Goal: Task Accomplishment & Management: Manage account settings

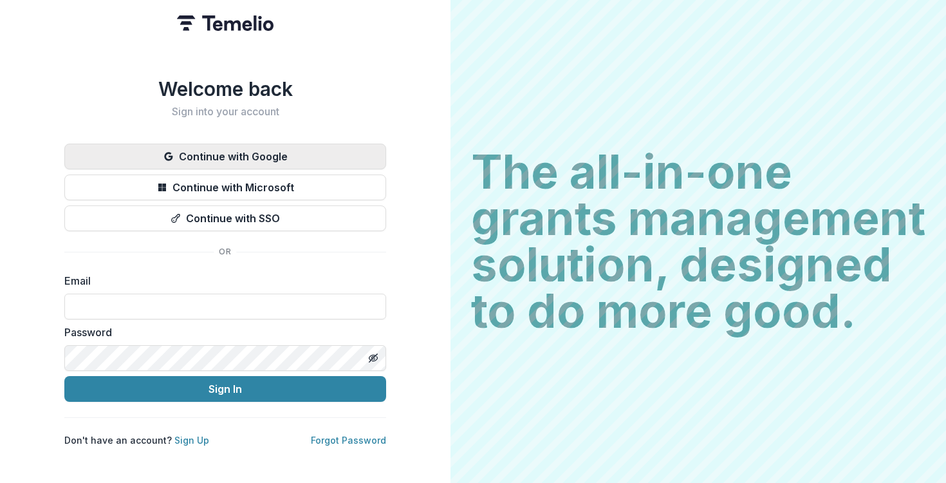
click at [242, 158] on button "Continue with Google" at bounding box center [225, 157] width 322 height 26
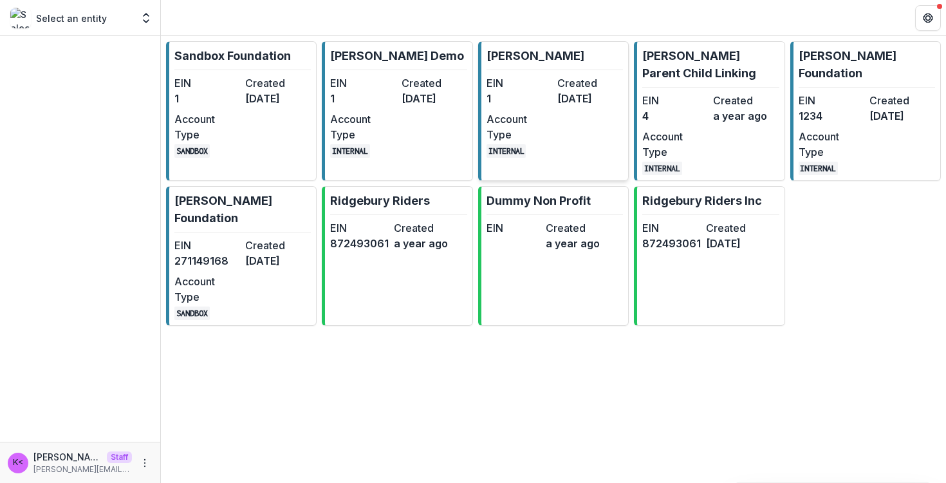
click at [507, 88] on dt "EIN" at bounding box center [520, 82] width 66 height 15
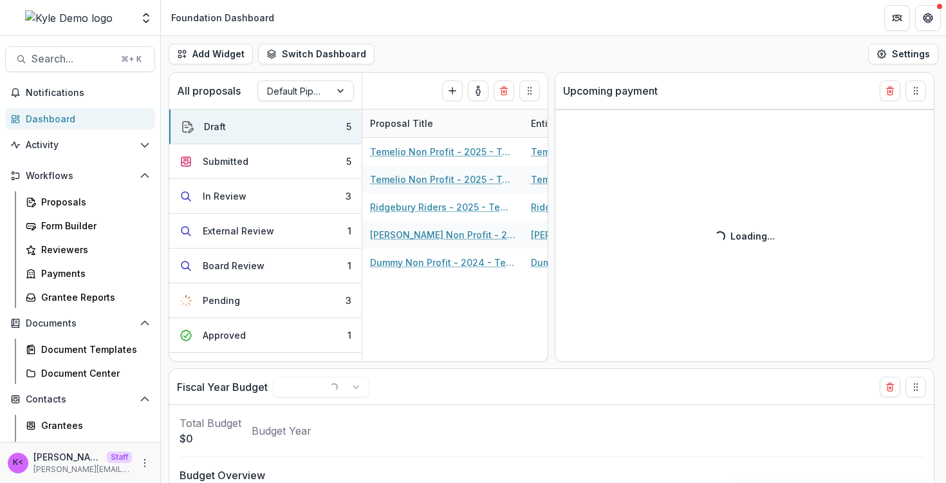
select select "******"
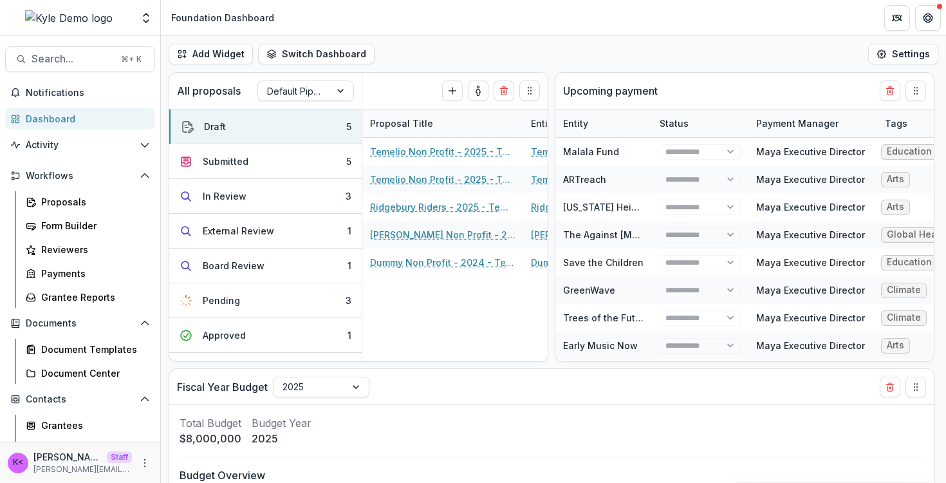
select select "******"
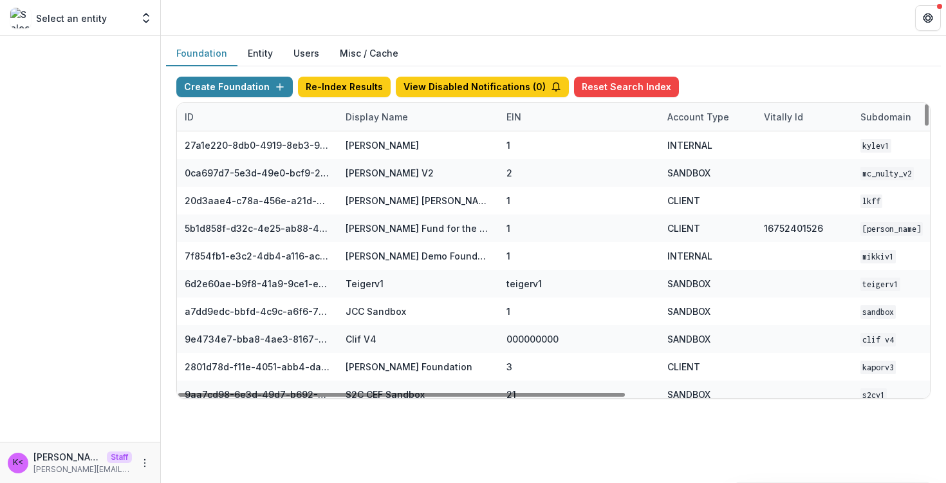
click at [408, 120] on div "Display Name" at bounding box center [377, 117] width 78 height 14
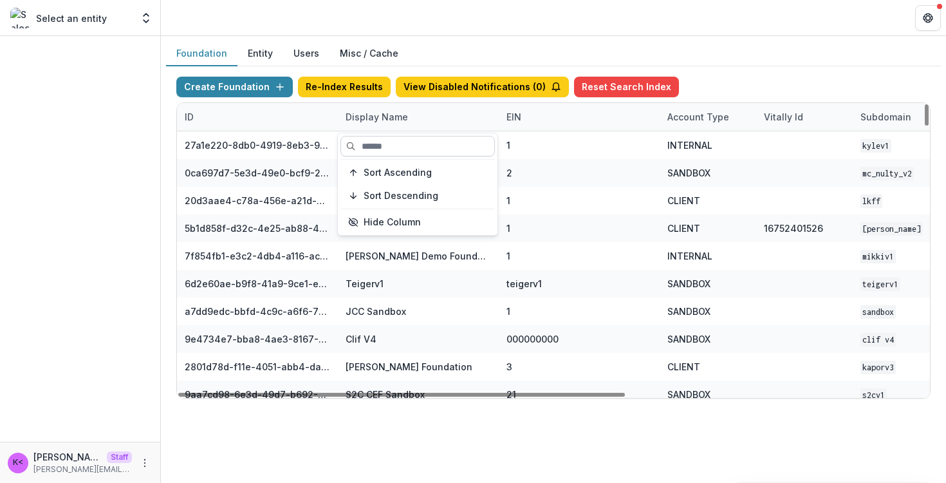
click at [404, 148] on input at bounding box center [418, 146] width 155 height 21
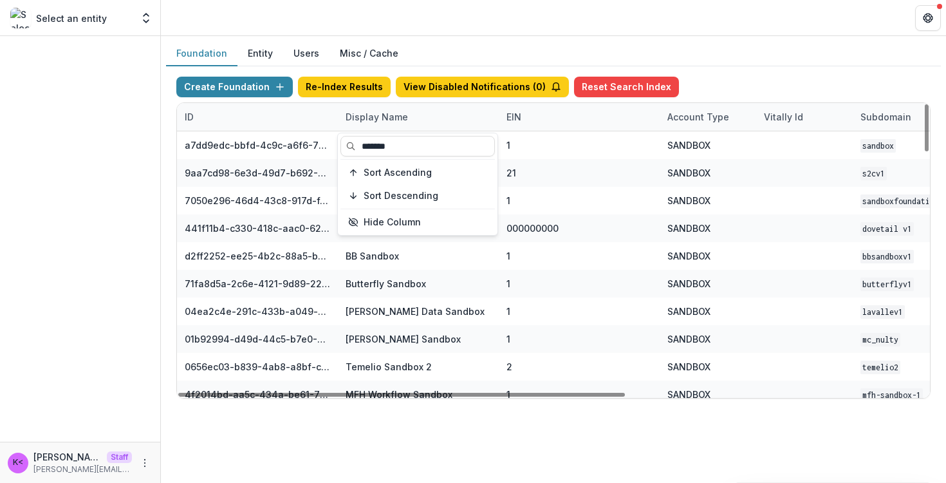
type input "*******"
click at [412, 102] on div "Create Foundation Re-Index Results View Disabled Notifications ( 0 ) Reset Sear…" at bounding box center [553, 90] width 755 height 26
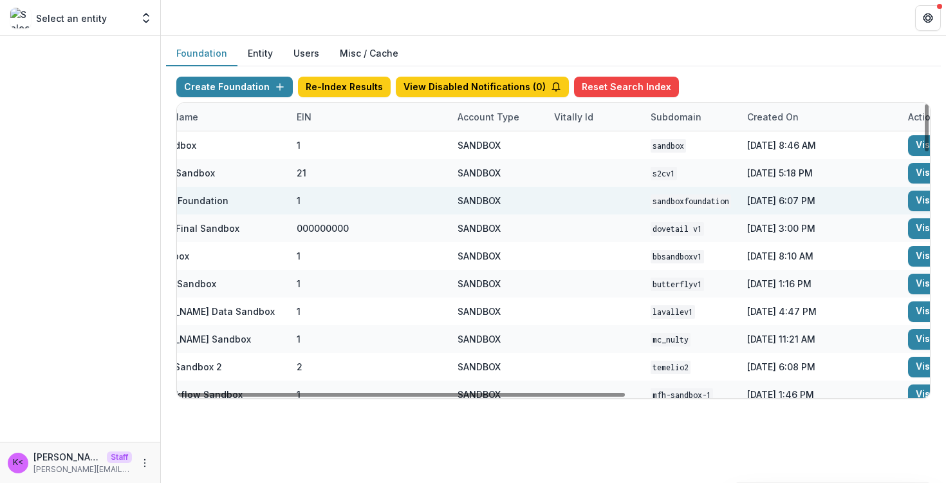
scroll to position [0, 298]
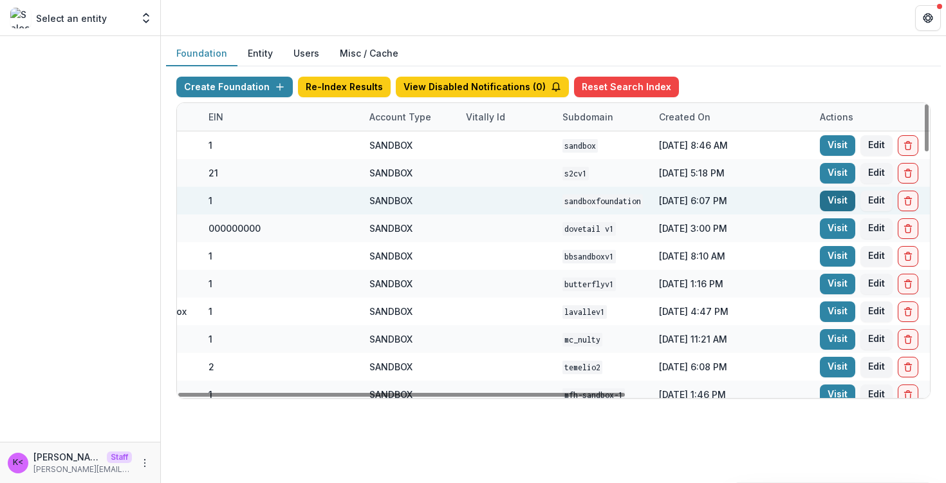
click at [832, 200] on link "Visit" at bounding box center [837, 201] width 35 height 21
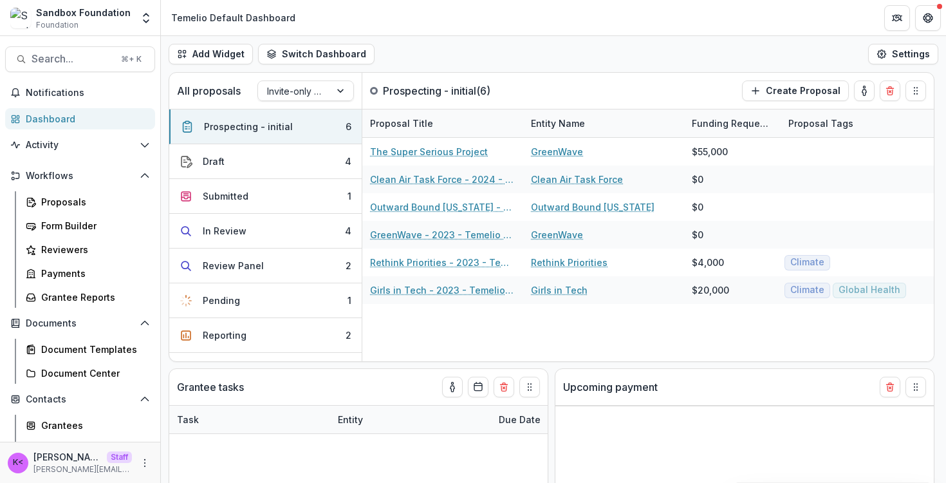
select select "******"
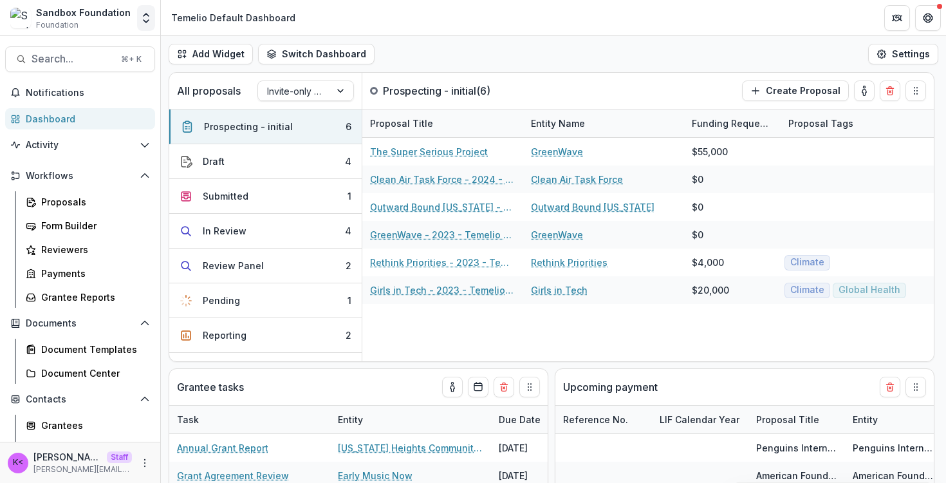
click at [145, 18] on icon "Open entity switcher" at bounding box center [146, 18] width 13 height 13
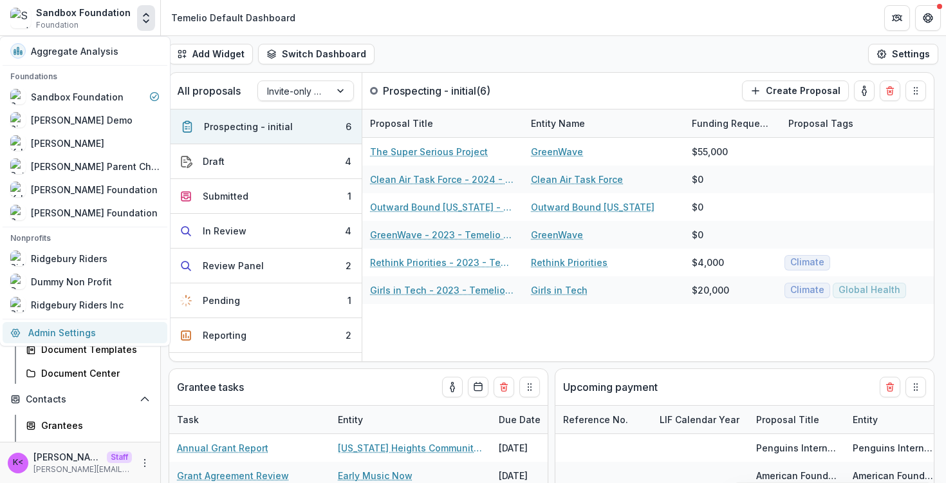
click at [77, 335] on link "Admin Settings" at bounding box center [85, 332] width 165 height 21
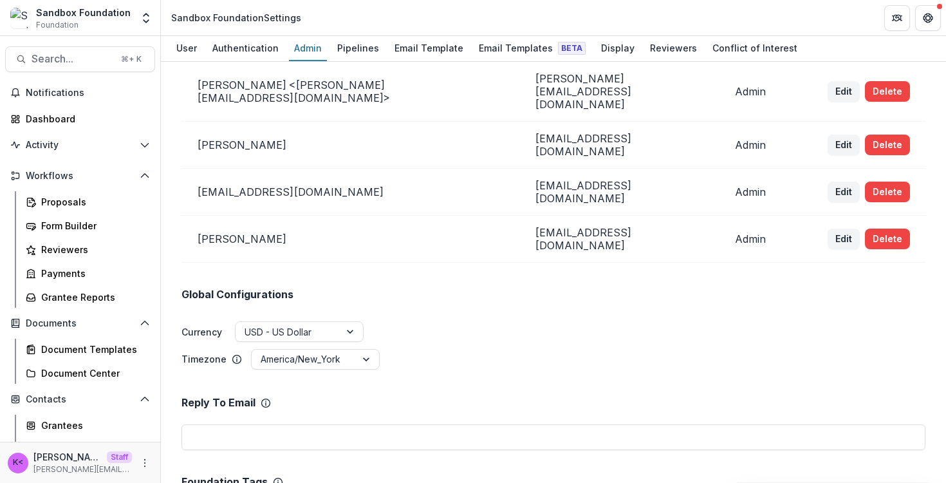
scroll to position [188, 0]
click at [896, 228] on button "Delete" at bounding box center [887, 238] width 45 height 21
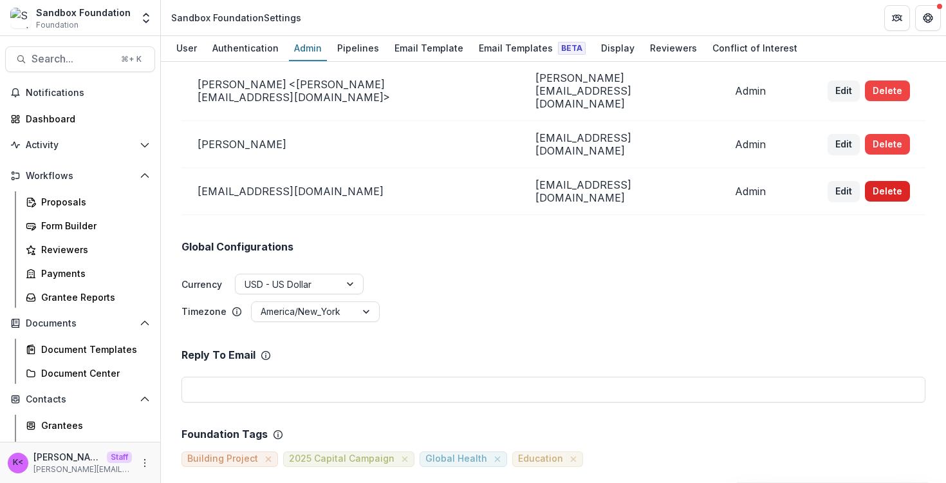
click at [883, 181] on button "Delete" at bounding box center [887, 191] width 45 height 21
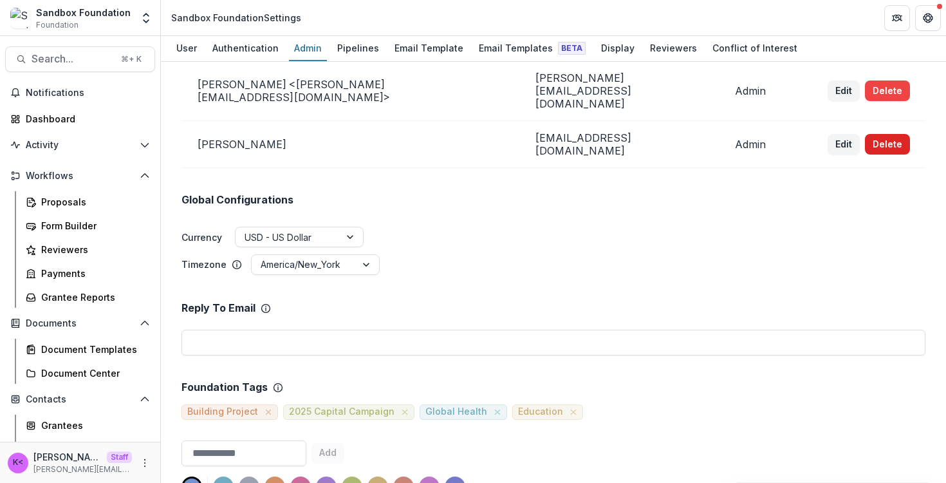
click at [894, 134] on button "Delete" at bounding box center [887, 144] width 45 height 21
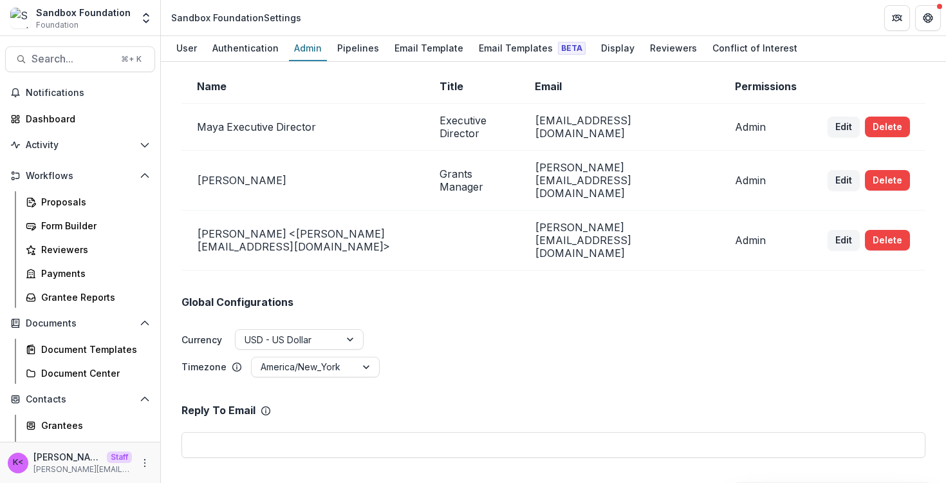
scroll to position [0, 0]
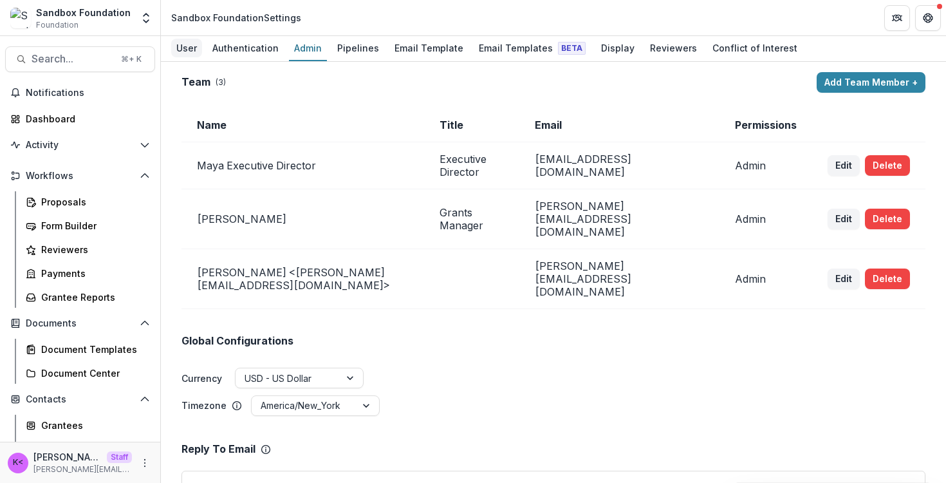
click at [190, 58] on link "User" at bounding box center [186, 48] width 31 height 25
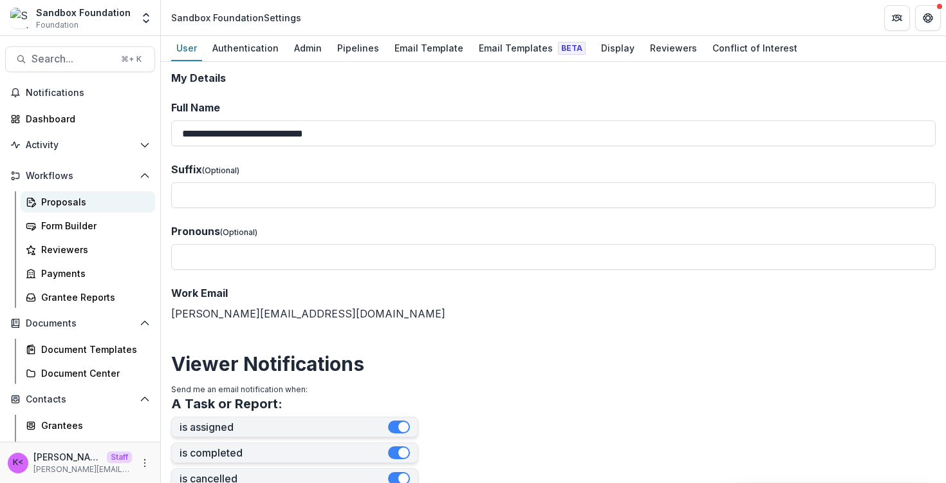
click at [62, 203] on div "Proposals" at bounding box center [93, 202] width 104 height 14
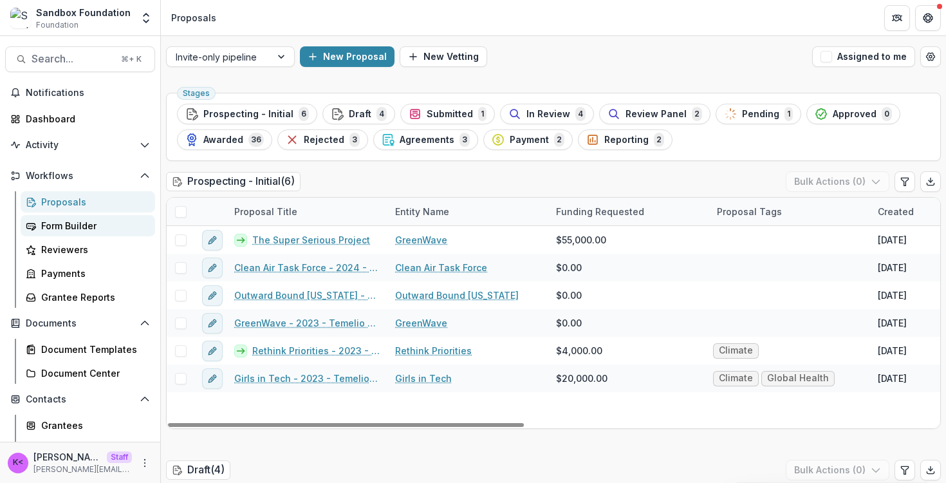
click at [64, 224] on div "Form Builder" at bounding box center [93, 226] width 104 height 14
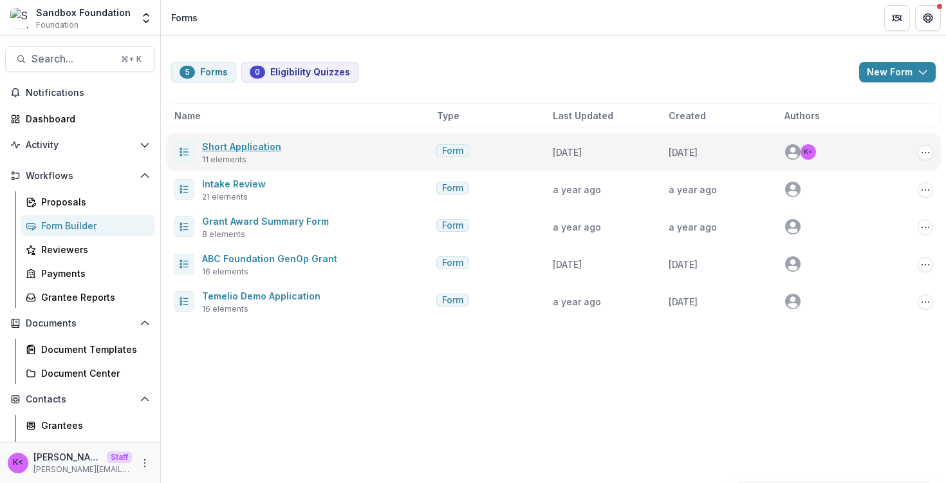
click at [254, 142] on link "Short Application" at bounding box center [241, 146] width 79 height 11
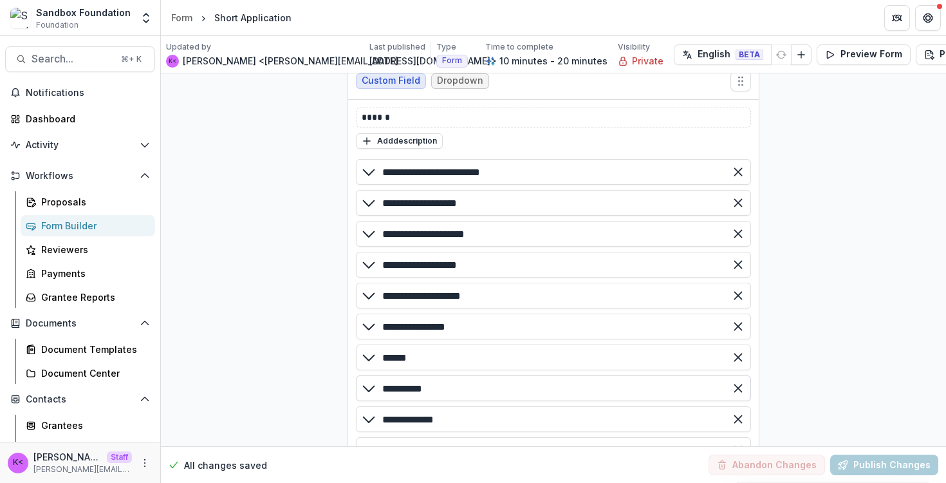
scroll to position [2760, 0]
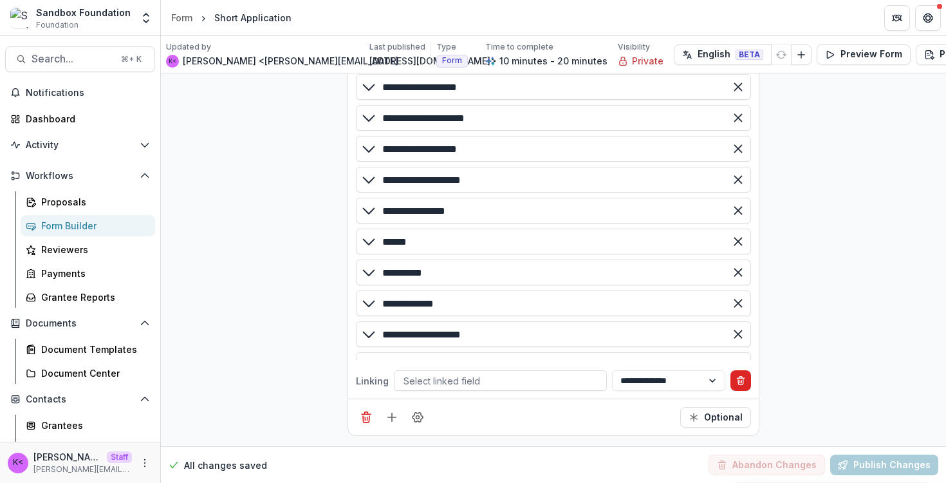
click at [742, 375] on icon "Delete condition" at bounding box center [741, 380] width 10 height 10
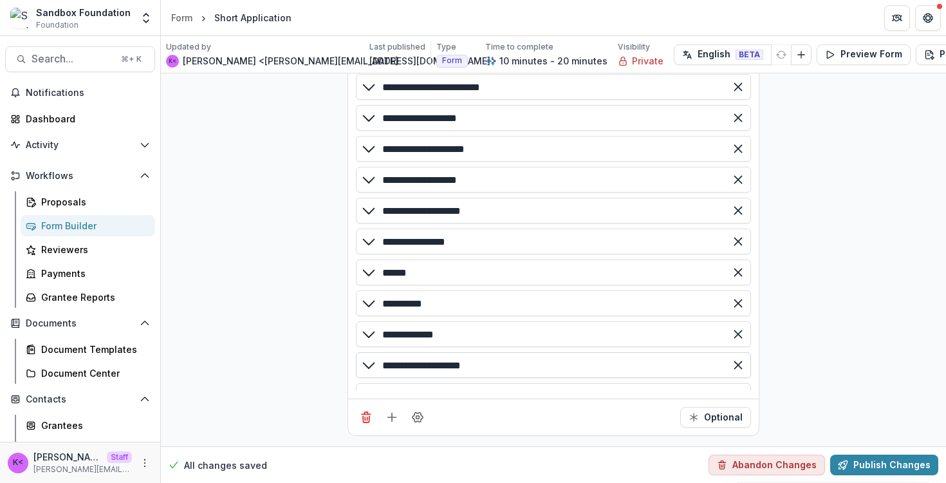
scroll to position [2455, 0]
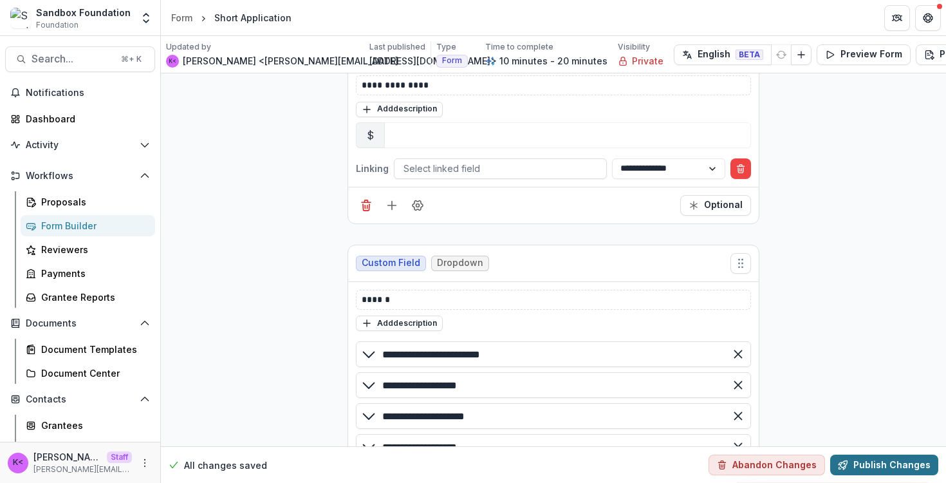
click at [897, 455] on button "Publish Changes" at bounding box center [885, 465] width 108 height 21
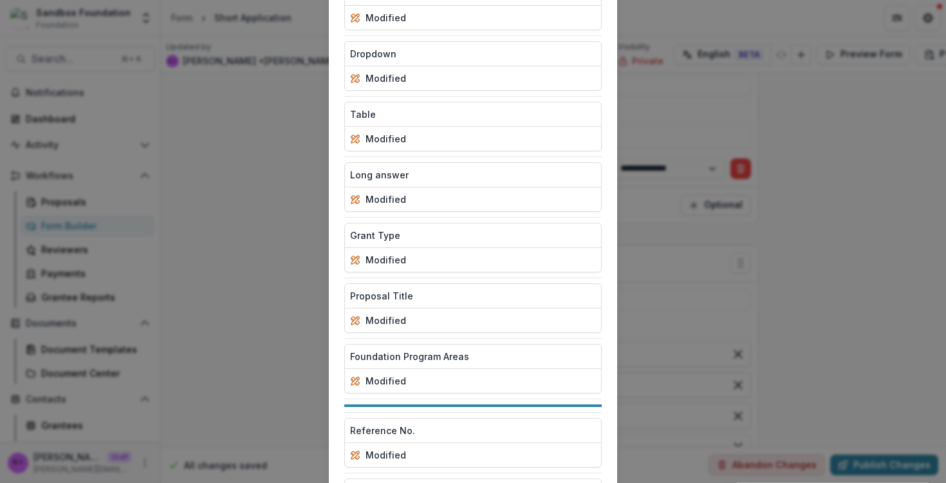
scroll to position [379, 0]
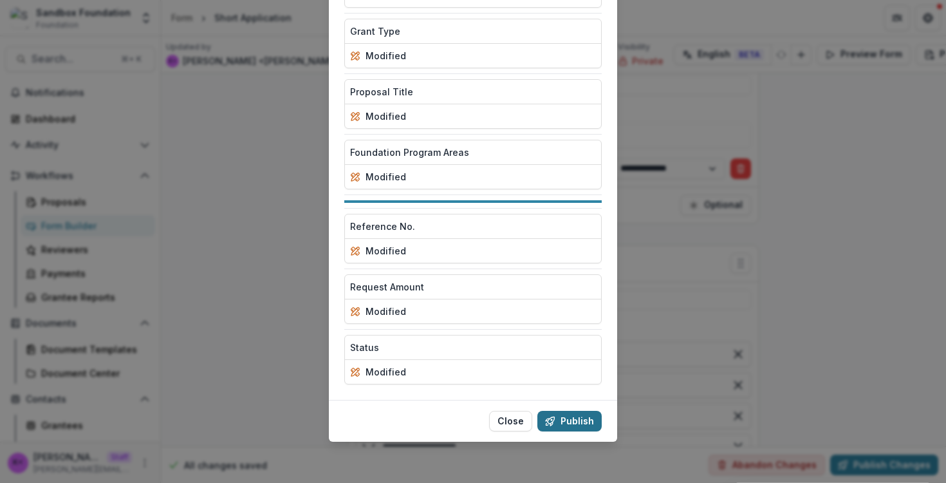
click at [564, 425] on button "Publish" at bounding box center [570, 421] width 64 height 21
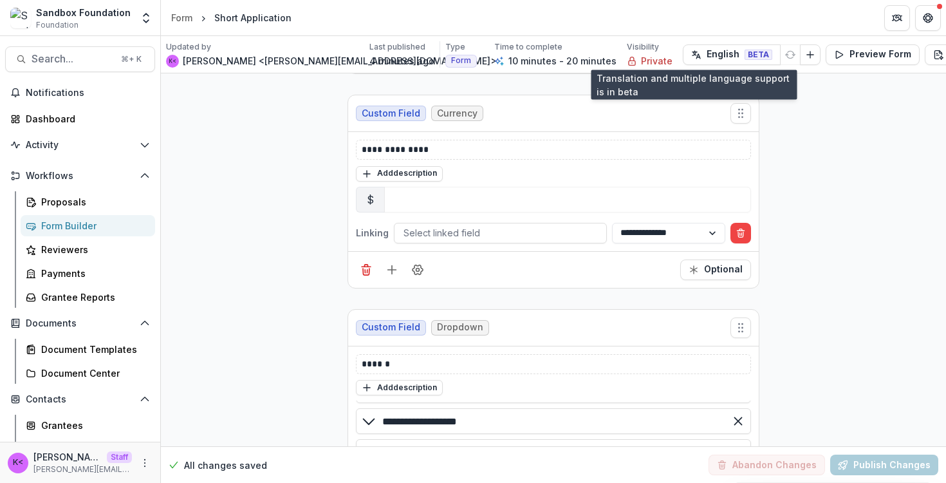
scroll to position [2729, 0]
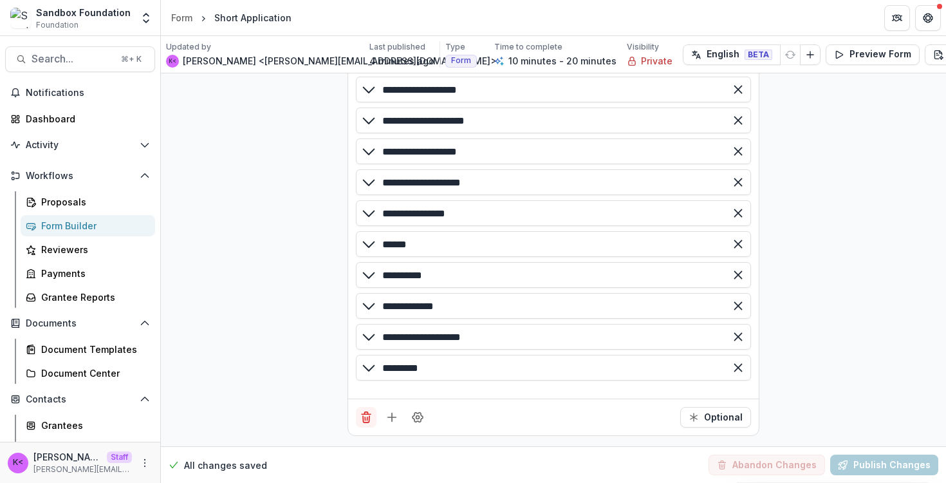
click at [364, 411] on icon "Delete field" at bounding box center [366, 417] width 13 height 13
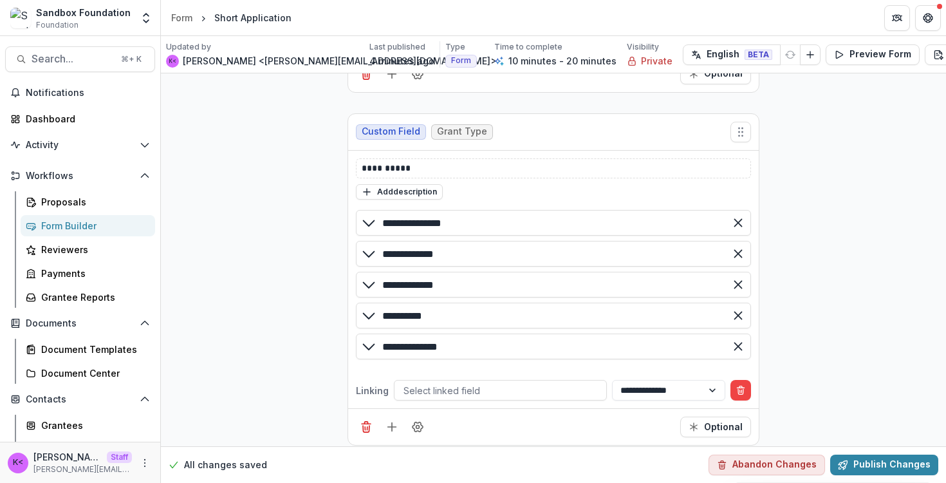
scroll to position [1040, 0]
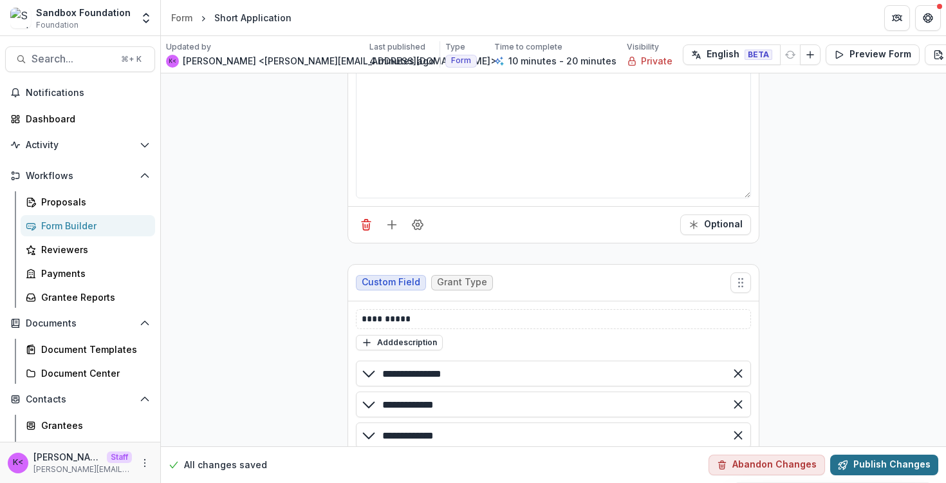
click at [892, 456] on button "Publish Changes" at bounding box center [885, 465] width 108 height 21
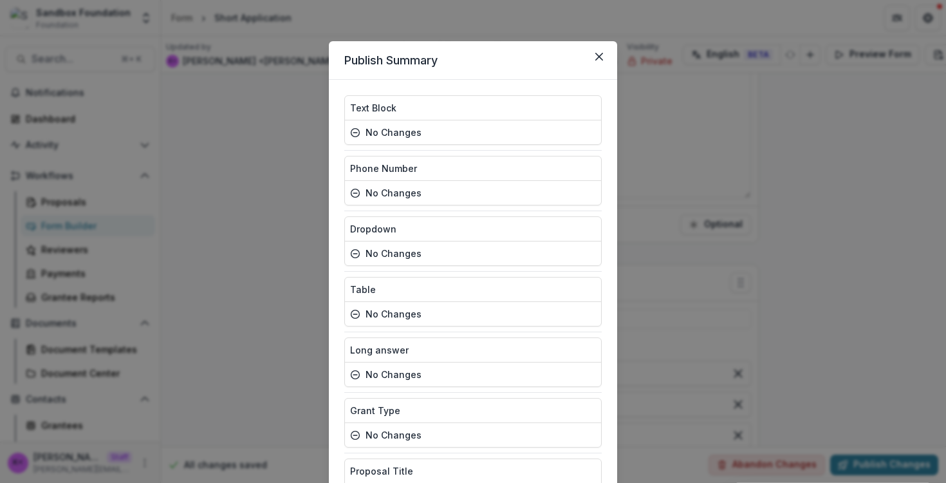
scroll to position [379, 0]
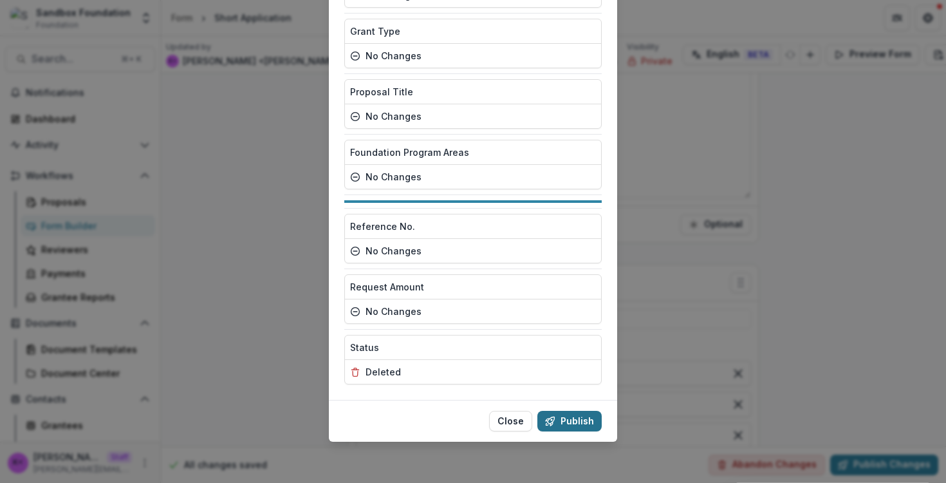
click at [559, 422] on button "Publish" at bounding box center [570, 421] width 64 height 21
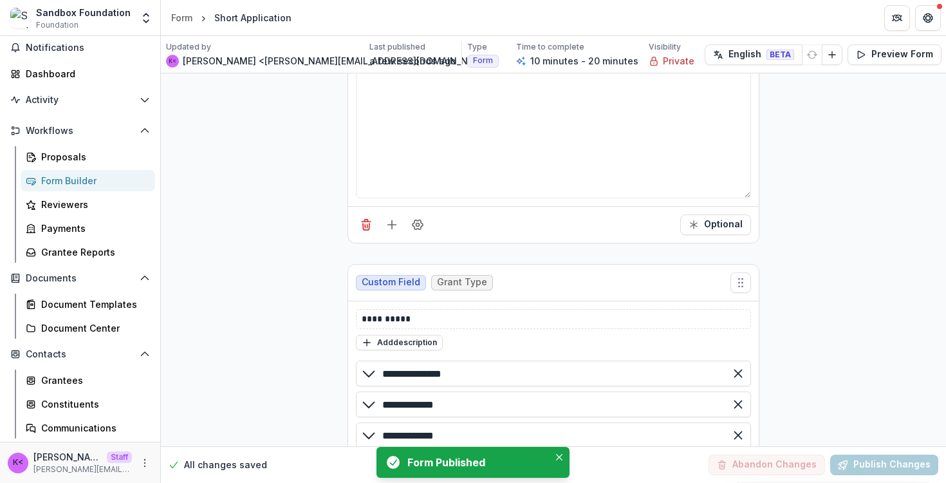
scroll to position [50, 0]
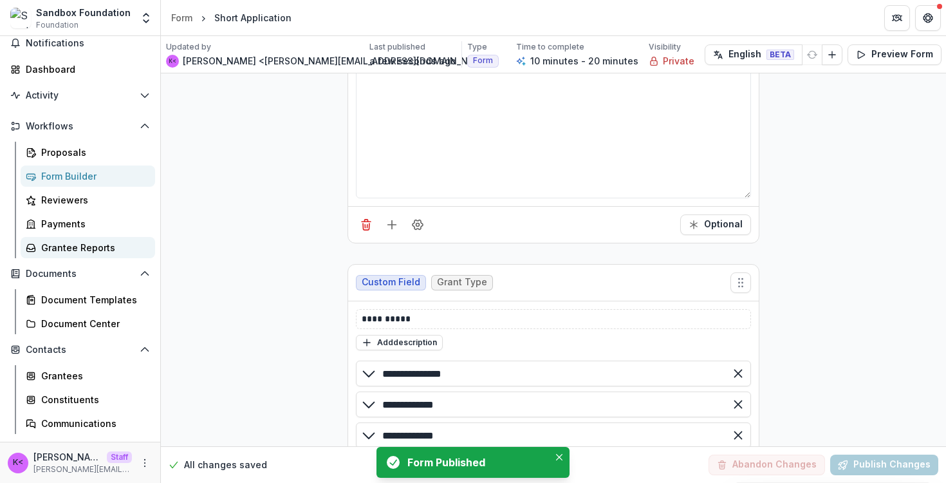
click at [71, 245] on div "Grantee Reports" at bounding box center [93, 248] width 104 height 14
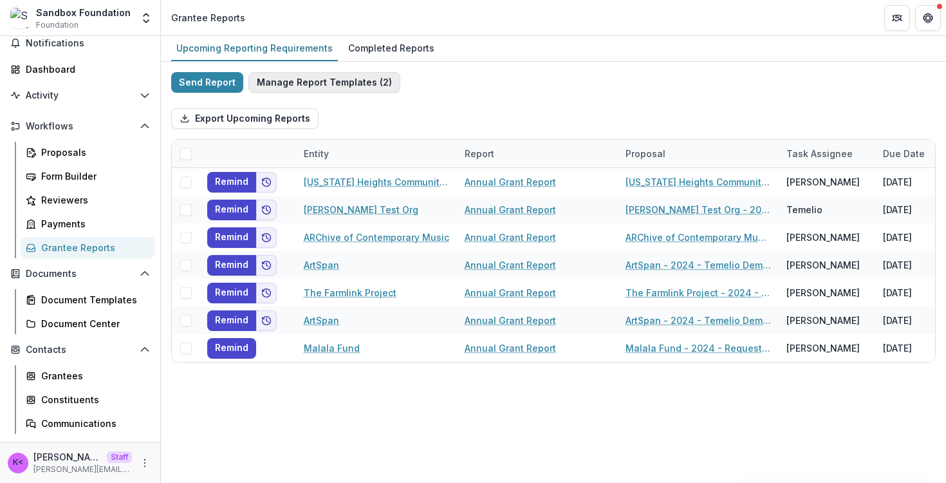
click at [294, 79] on button "Manage Report Templates ( 2 )" at bounding box center [325, 82] width 152 height 21
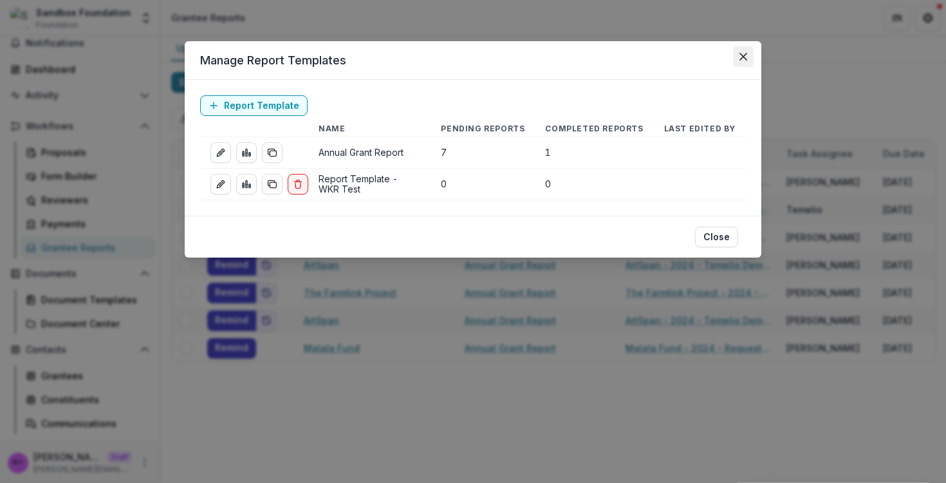
click at [745, 57] on icon "Close" at bounding box center [744, 57] width 8 height 8
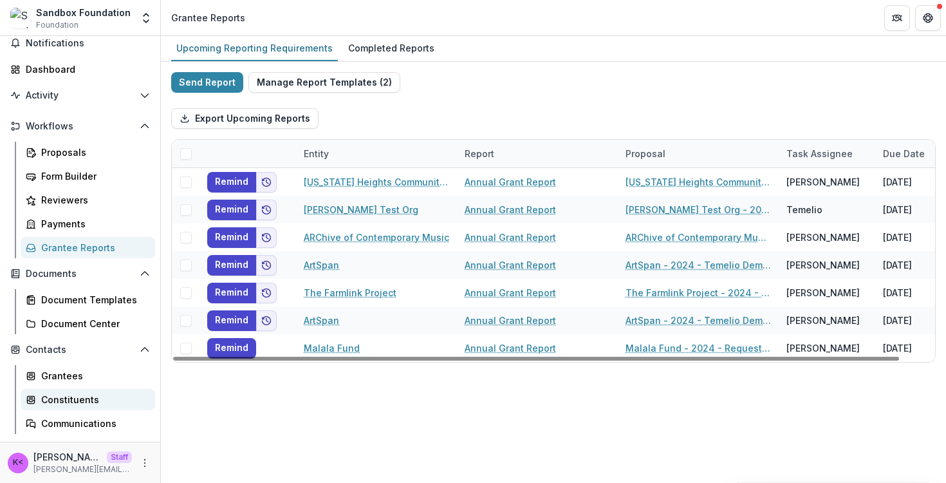
scroll to position [142, 0]
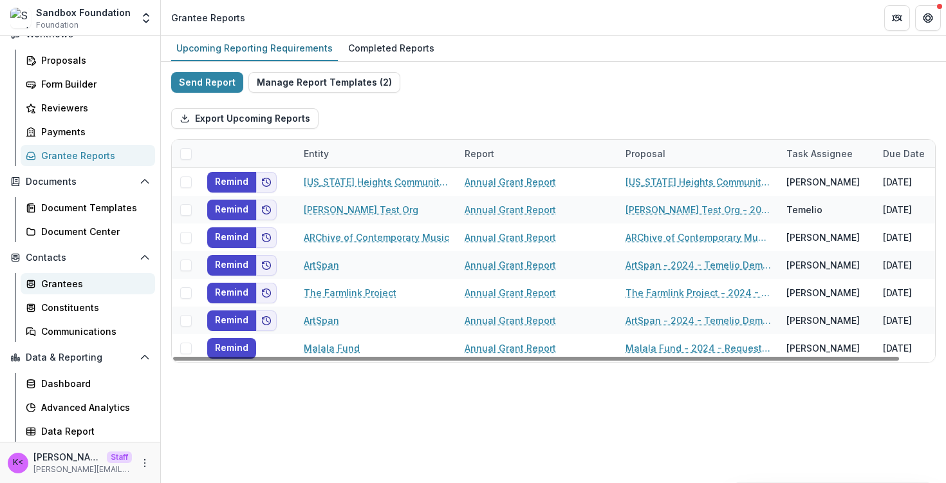
click at [82, 283] on div "Grantees" at bounding box center [93, 284] width 104 height 14
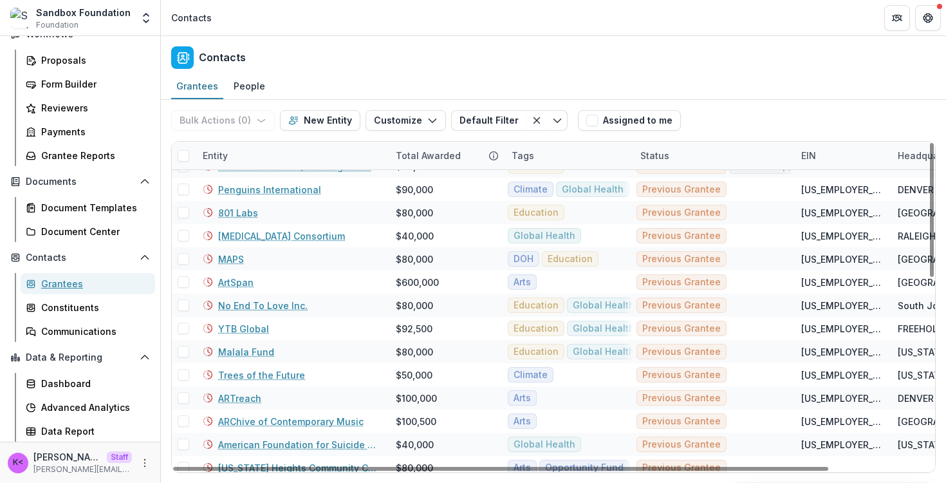
scroll to position [463, 0]
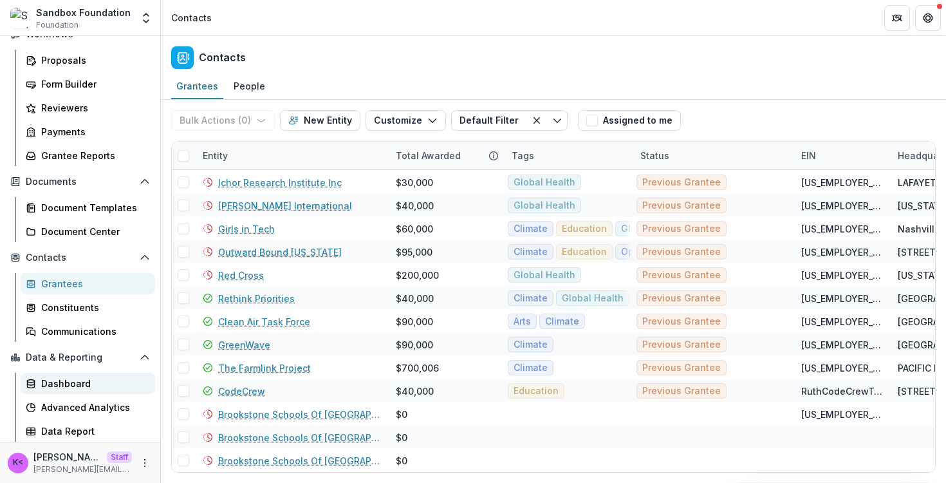
click at [64, 386] on div "Dashboard" at bounding box center [93, 384] width 104 height 14
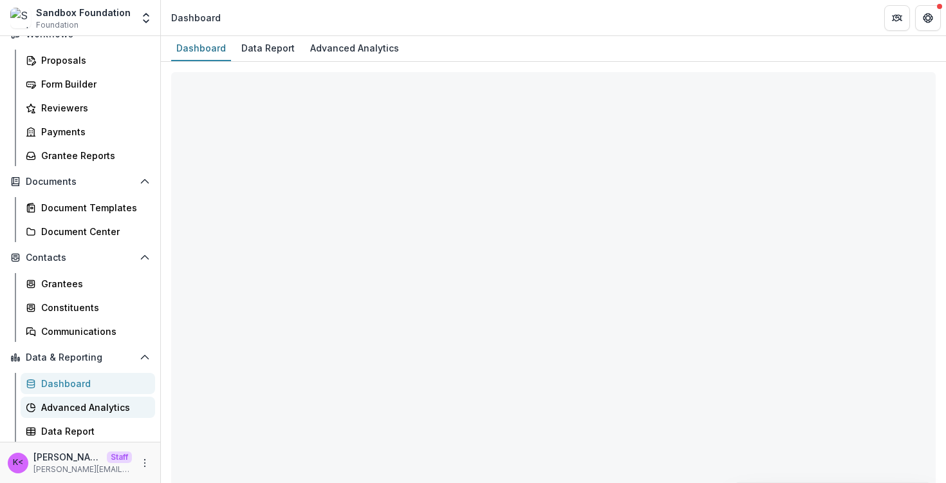
click at [62, 404] on div "Advanced Analytics" at bounding box center [93, 407] width 104 height 14
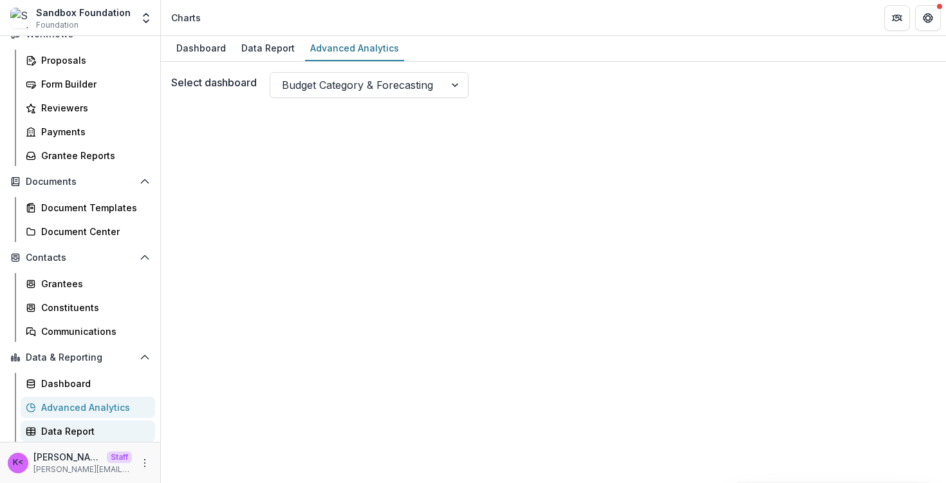
click at [57, 427] on div "Data Report" at bounding box center [93, 431] width 104 height 14
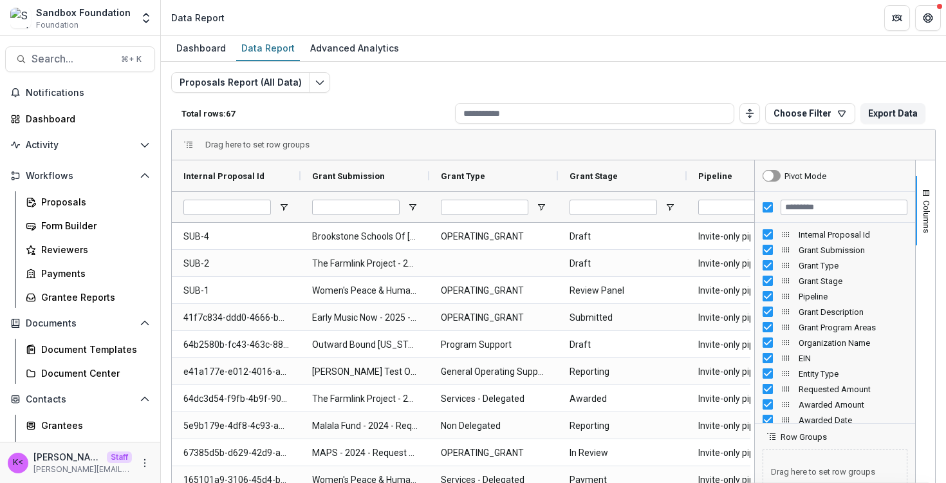
click at [642, 52] on div "Dashboard Data Report Advanced Analytics" at bounding box center [553, 49] width 785 height 26
click at [151, 24] on icon "Open entity switcher" at bounding box center [146, 18] width 13 height 13
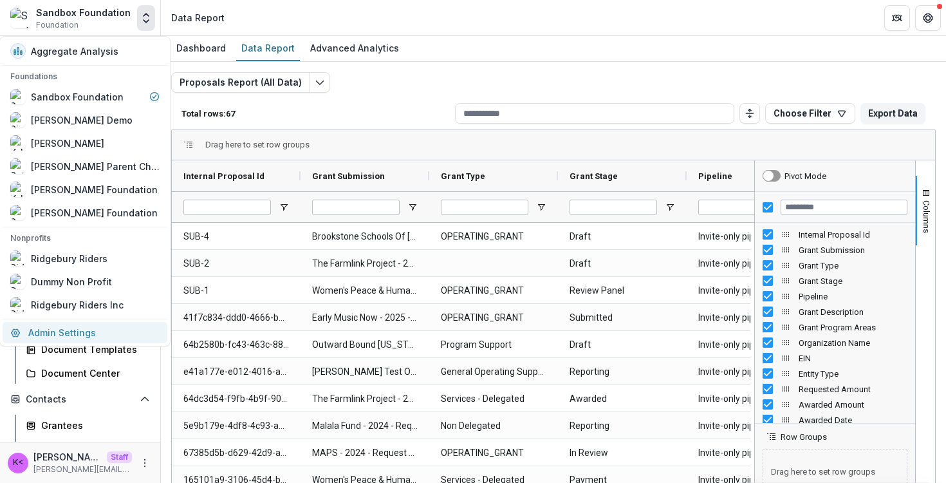
click at [75, 333] on link "Admin Settings" at bounding box center [85, 332] width 165 height 21
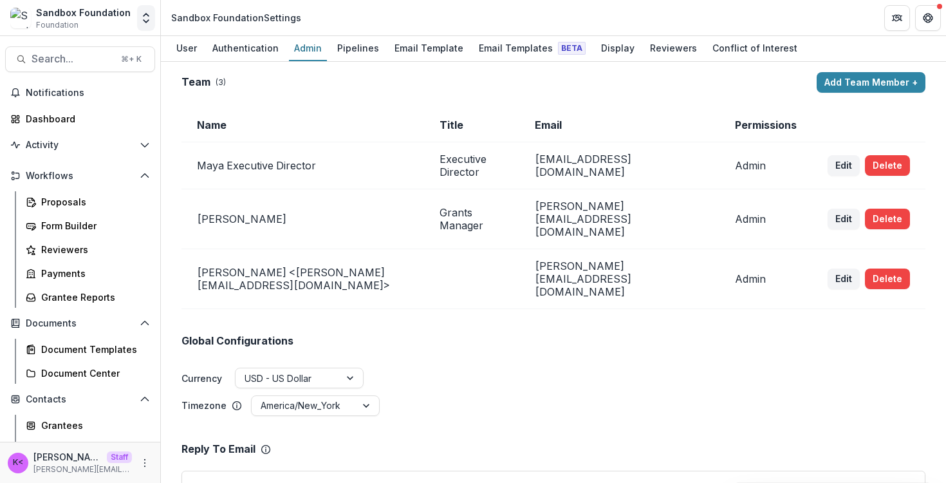
click at [151, 28] on button "Open entity switcher" at bounding box center [146, 18] width 18 height 26
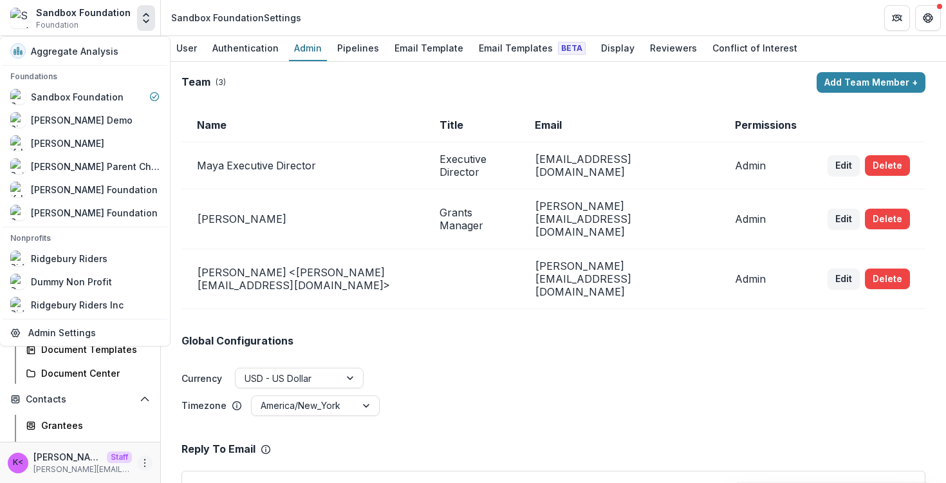
click at [140, 460] on icon "More" at bounding box center [145, 463] width 10 height 10
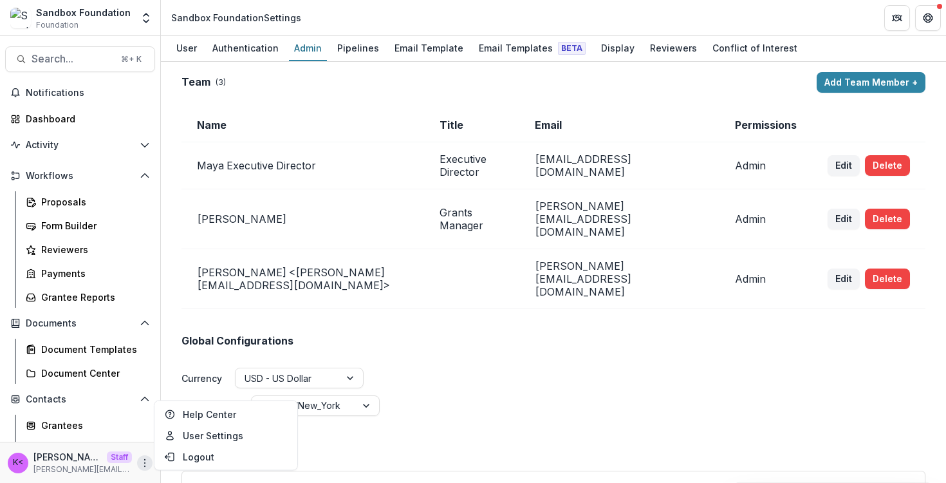
click at [397, 91] on div "Team ( 3 ) Add Team Member +" at bounding box center [554, 82] width 744 height 21
